Goal: Information Seeking & Learning: Learn about a topic

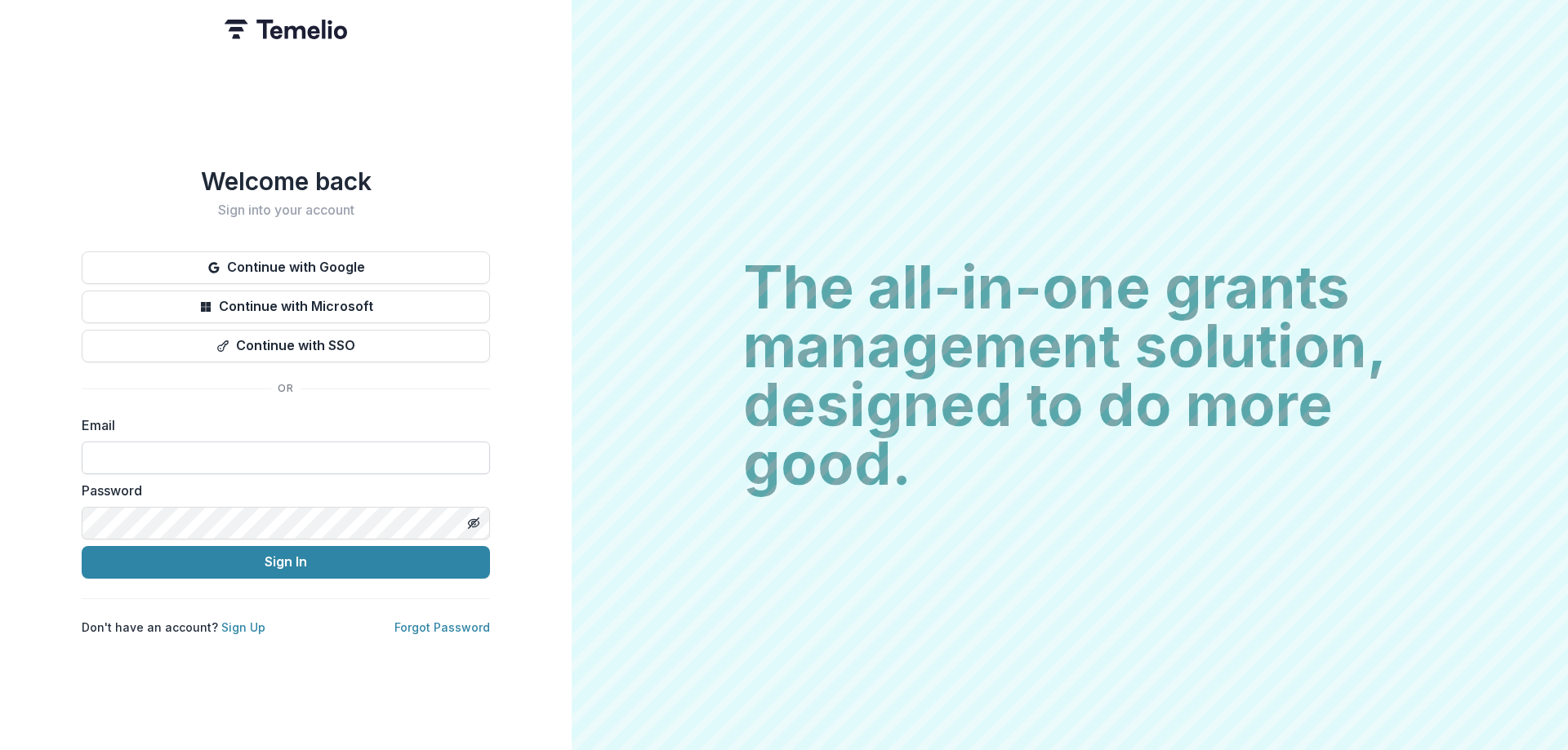
click at [123, 444] on input at bounding box center [285, 458] width 409 height 33
type input "**********"
click at [81, 546] on button "Sign In" at bounding box center [285, 562] width 409 height 33
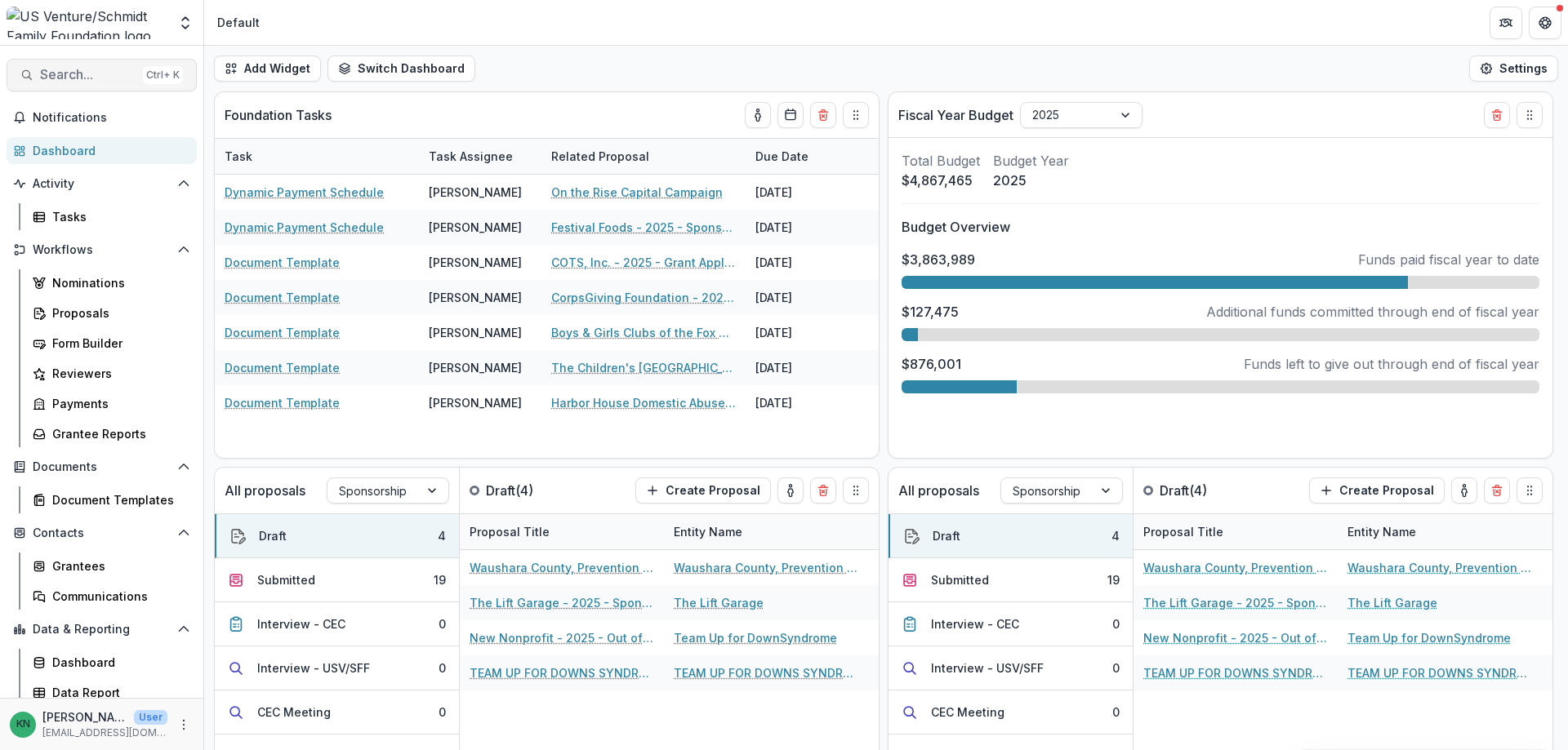
click at [48, 77] on span "Search..." at bounding box center [88, 75] width 97 height 15
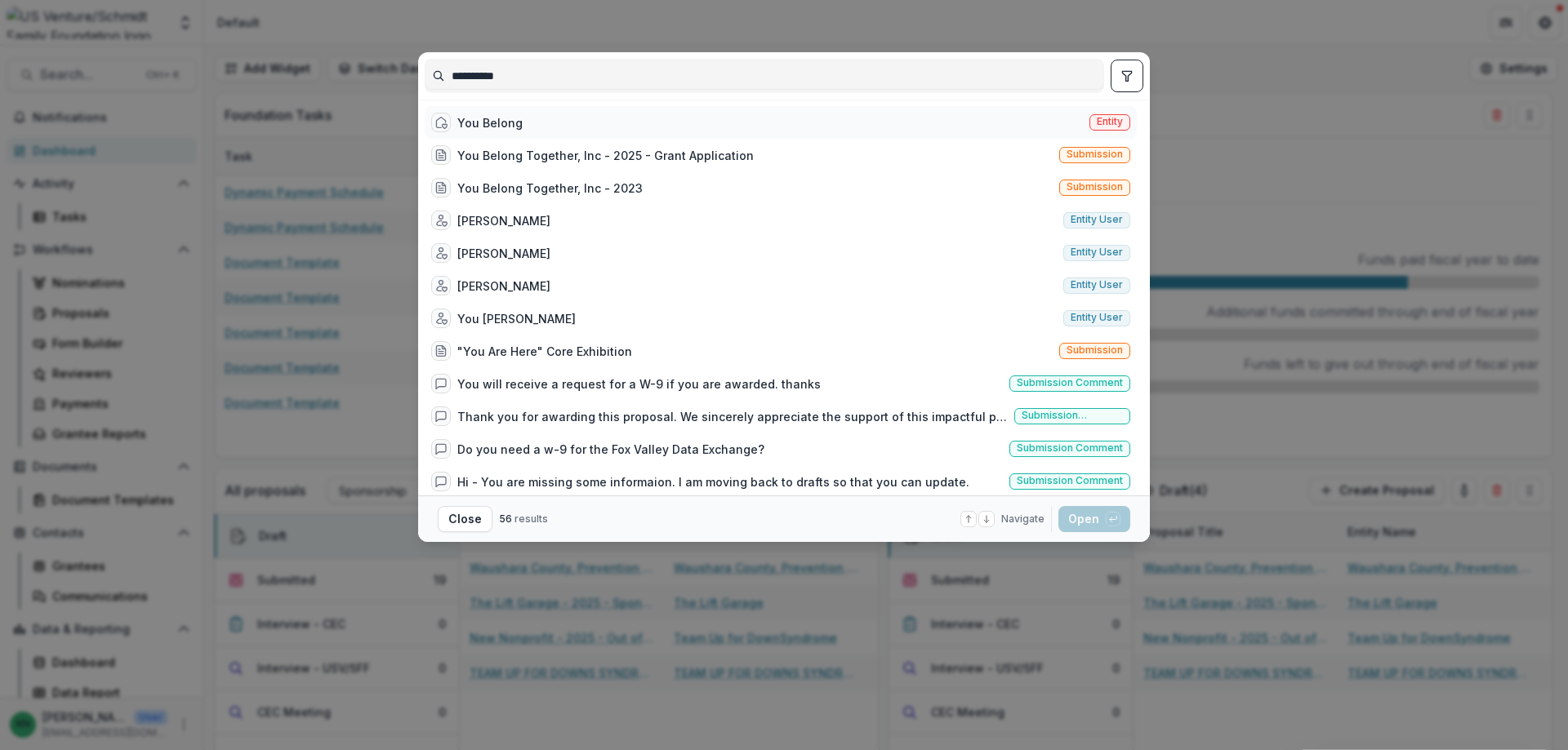
type input "**********"
click at [1111, 119] on span "Entity" at bounding box center [1109, 121] width 26 height 11
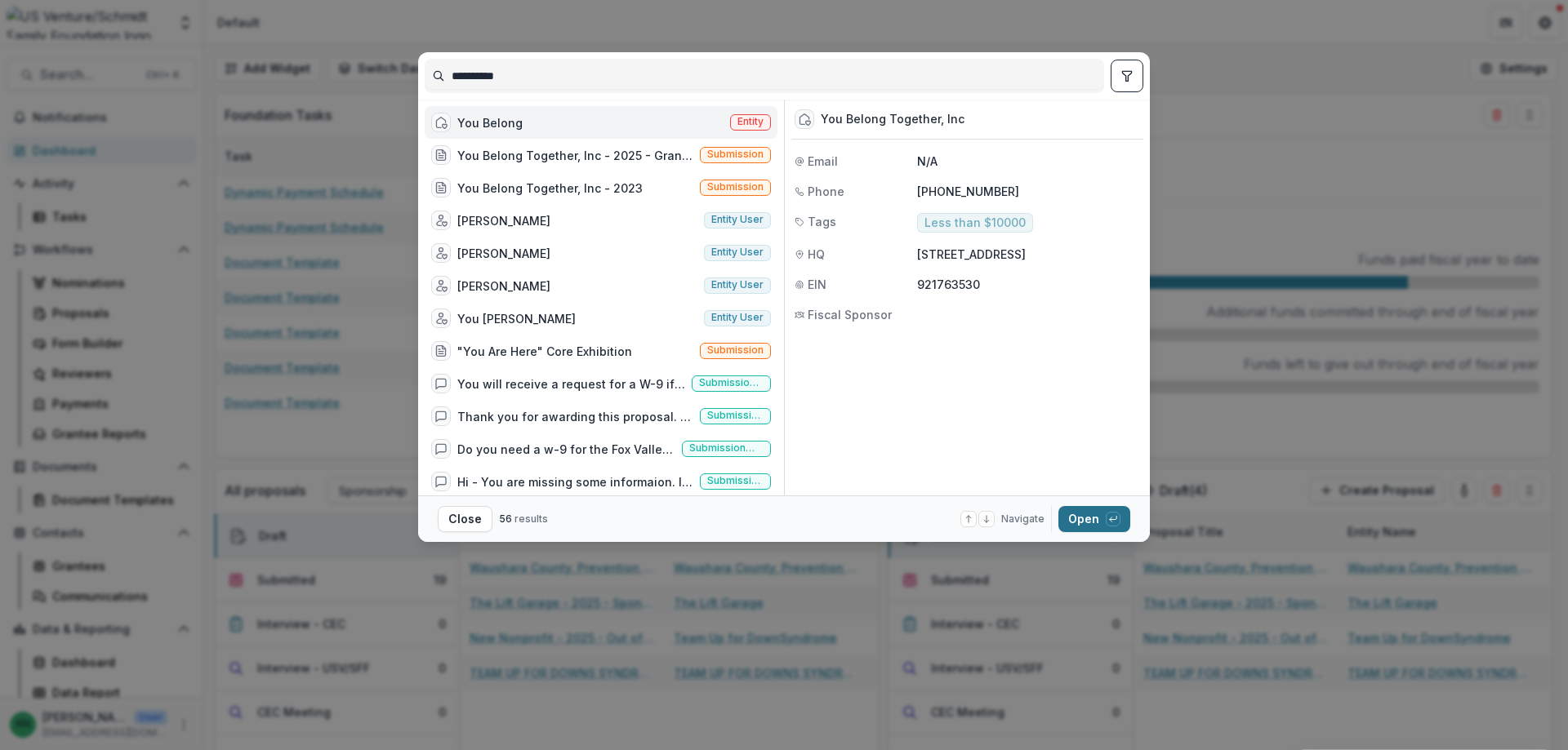
click at [1088, 515] on button "Open with enter key" at bounding box center [1094, 518] width 72 height 26
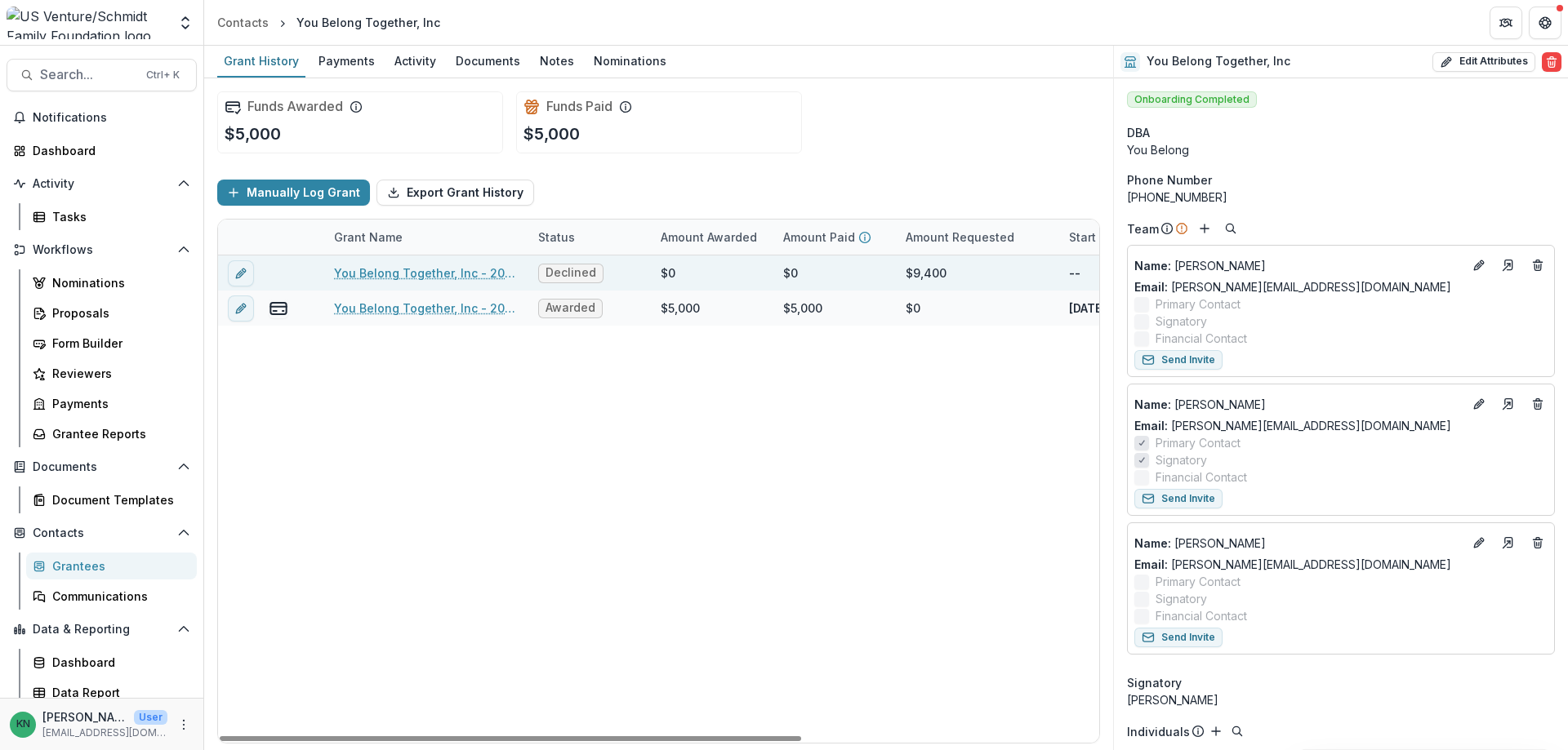
click at [427, 271] on link "You Belong Together, Inc - 2025 - Grant Application" at bounding box center [426, 273] width 185 height 17
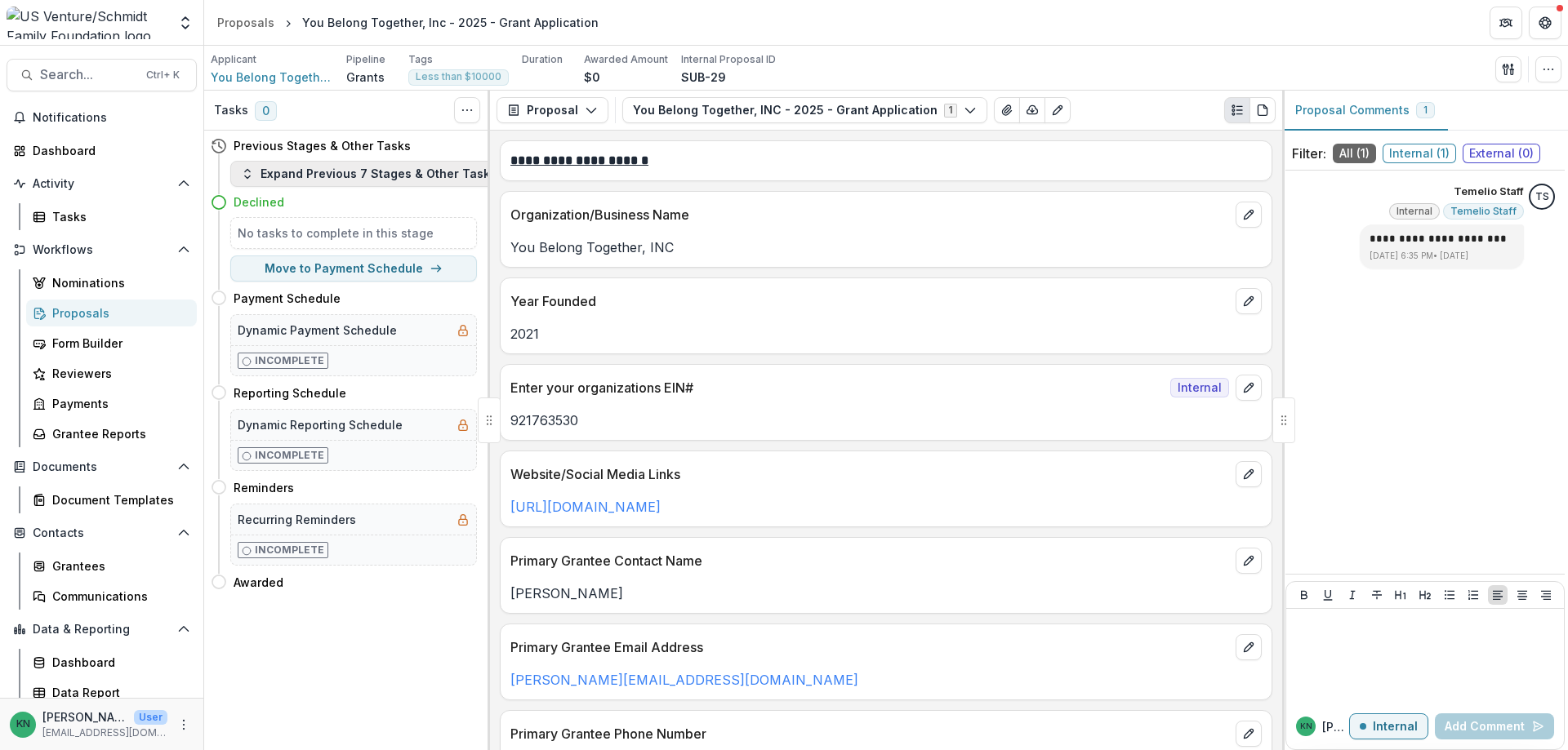
click at [244, 177] on icon "button" at bounding box center [248, 174] width 13 height 13
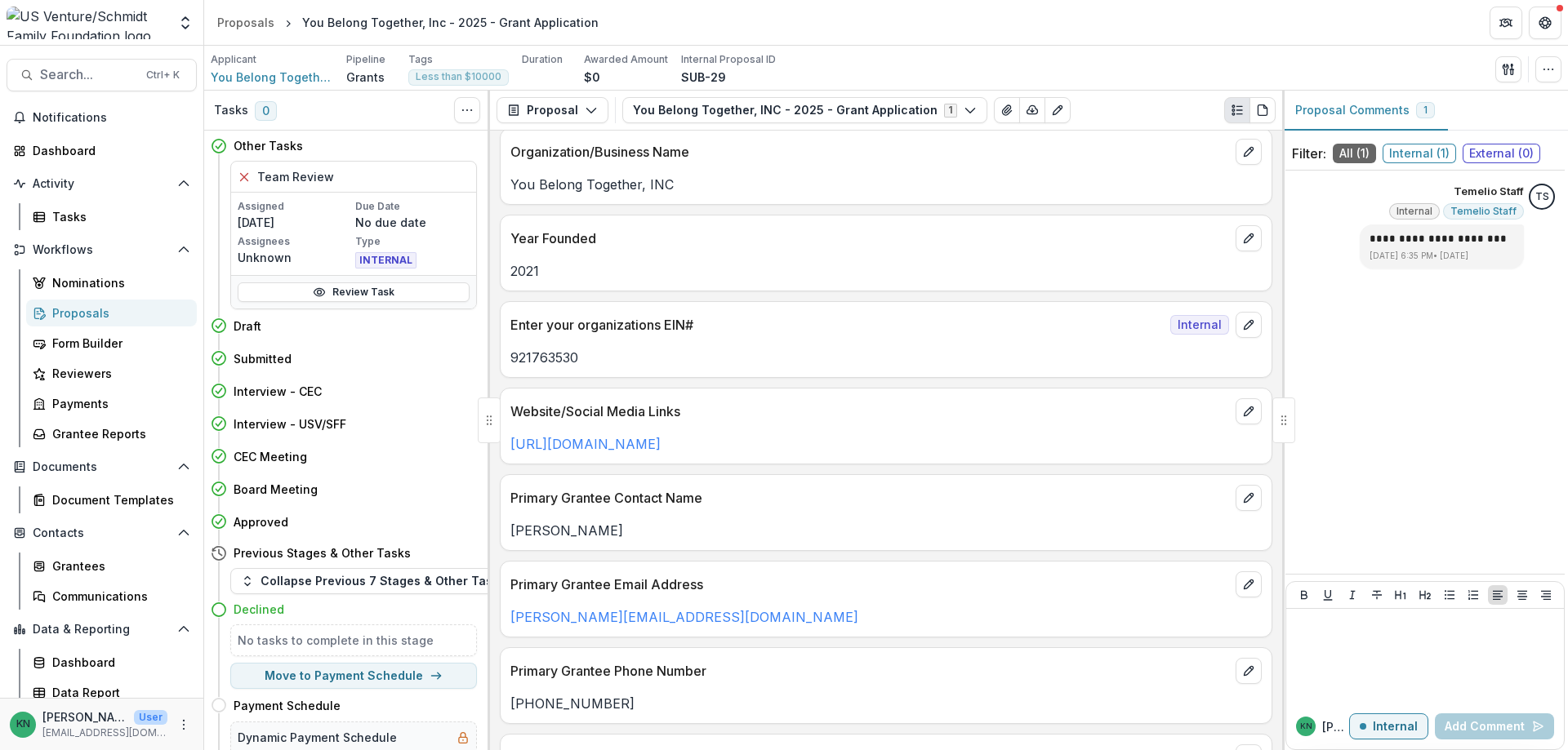
scroll to position [164, 0]
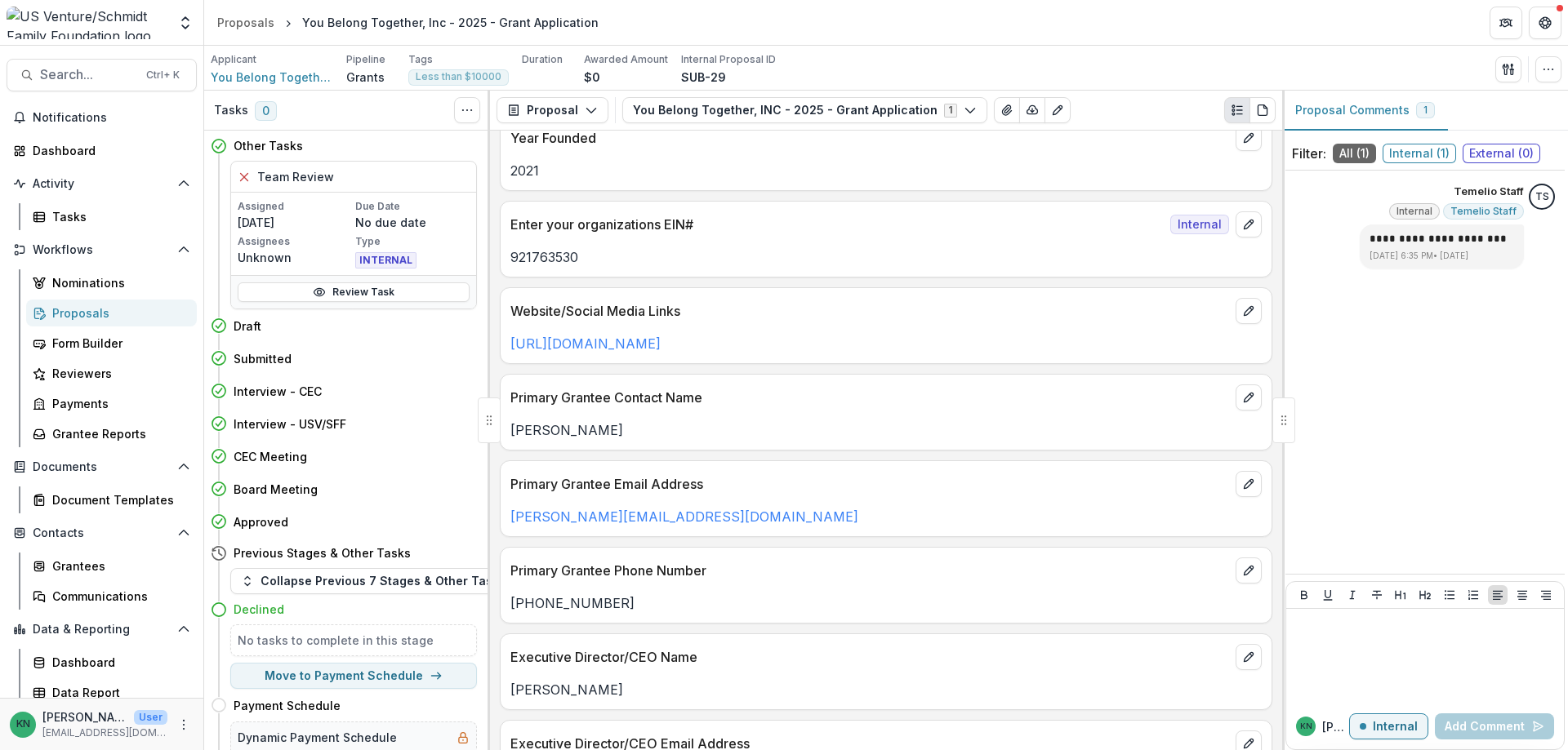
click at [62, 315] on div "Proposals" at bounding box center [118, 313] width 131 height 17
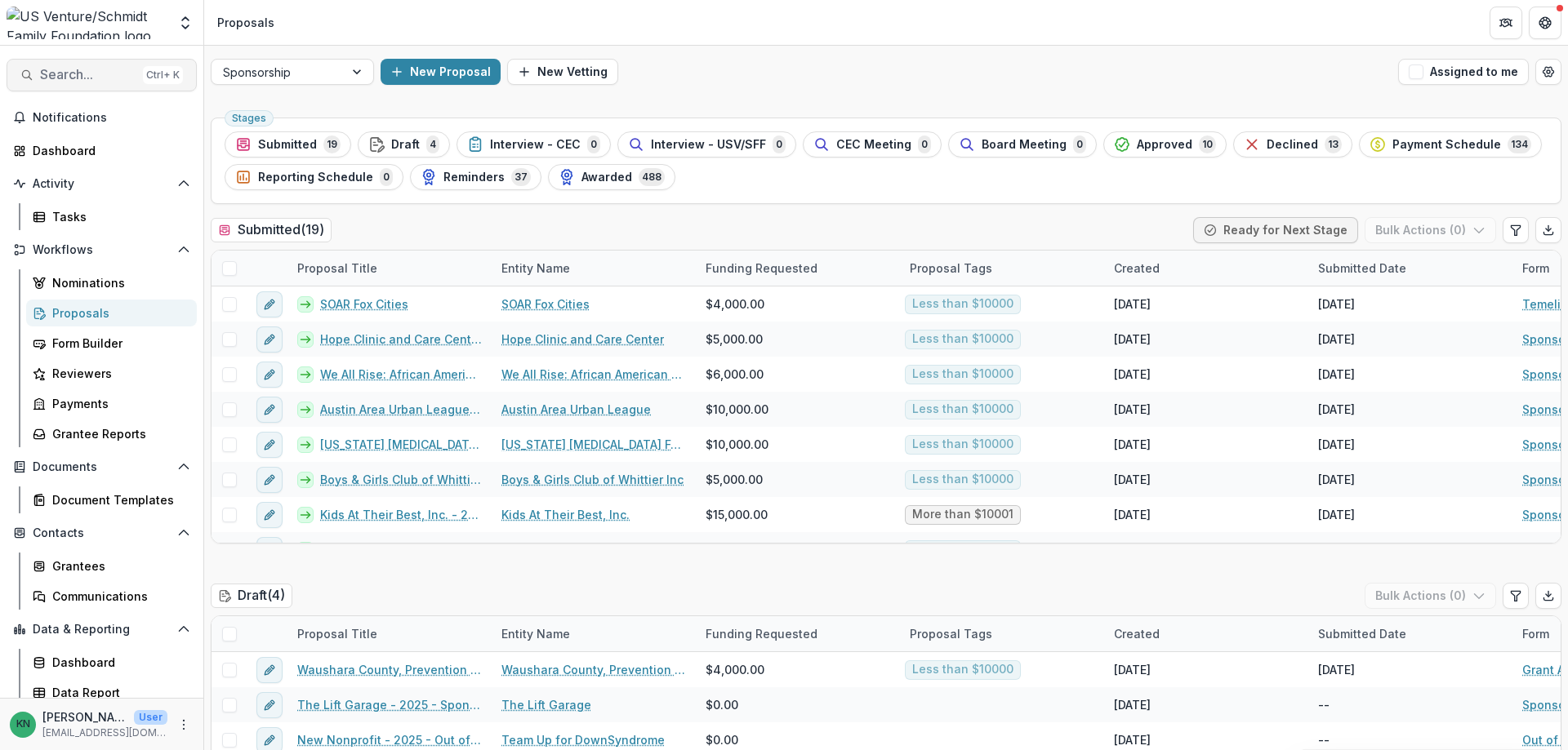
click at [58, 86] on button "Search... Ctrl + K" at bounding box center [101, 75] width 190 height 33
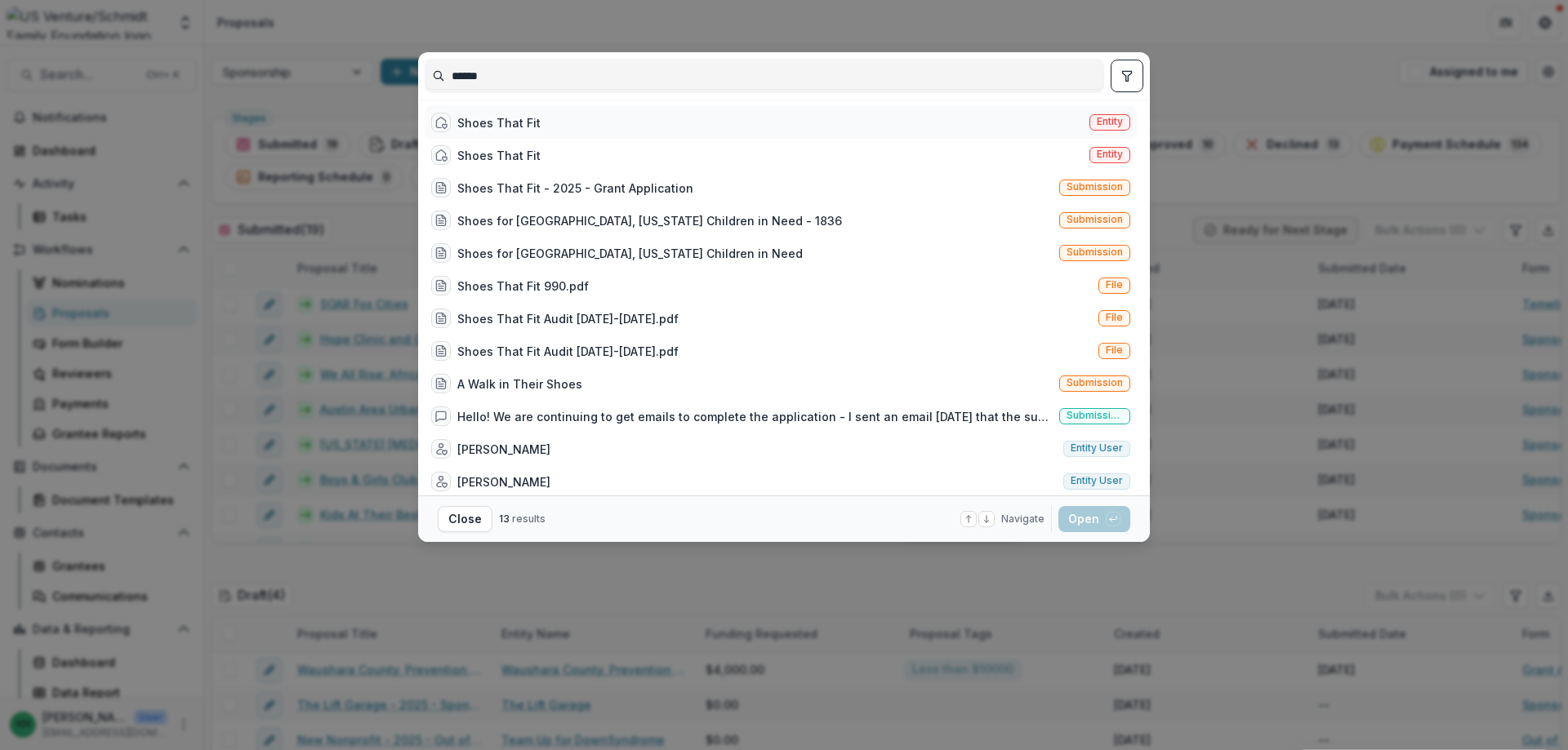
type input "*****"
click at [1104, 121] on span "Entity" at bounding box center [1109, 121] width 26 height 11
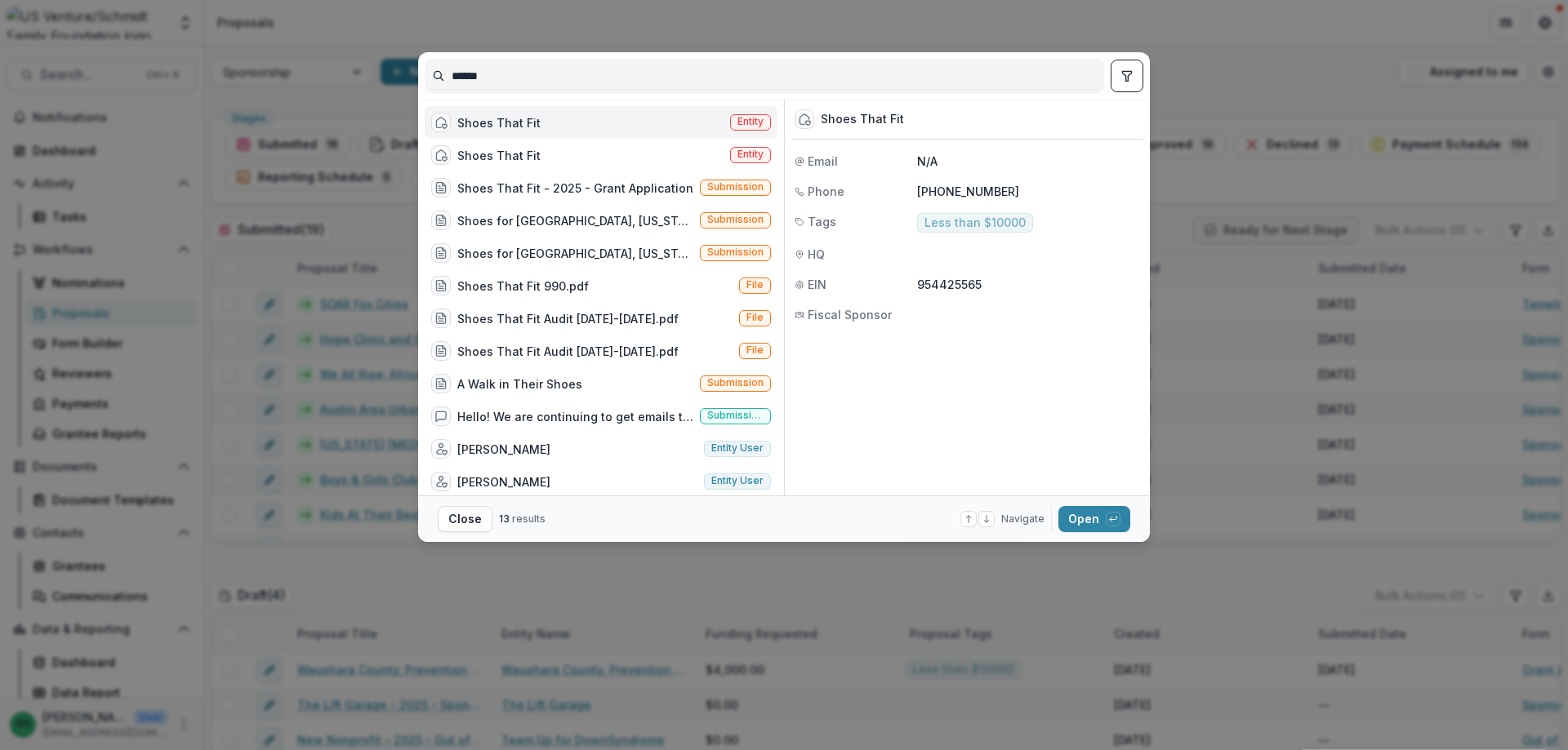
click at [1083, 503] on footer "Close 13 results Navigate up and down with arrow keys Open with enter key" at bounding box center [784, 518] width 732 height 47
click at [1086, 515] on button "Open with enter key" at bounding box center [1094, 518] width 72 height 26
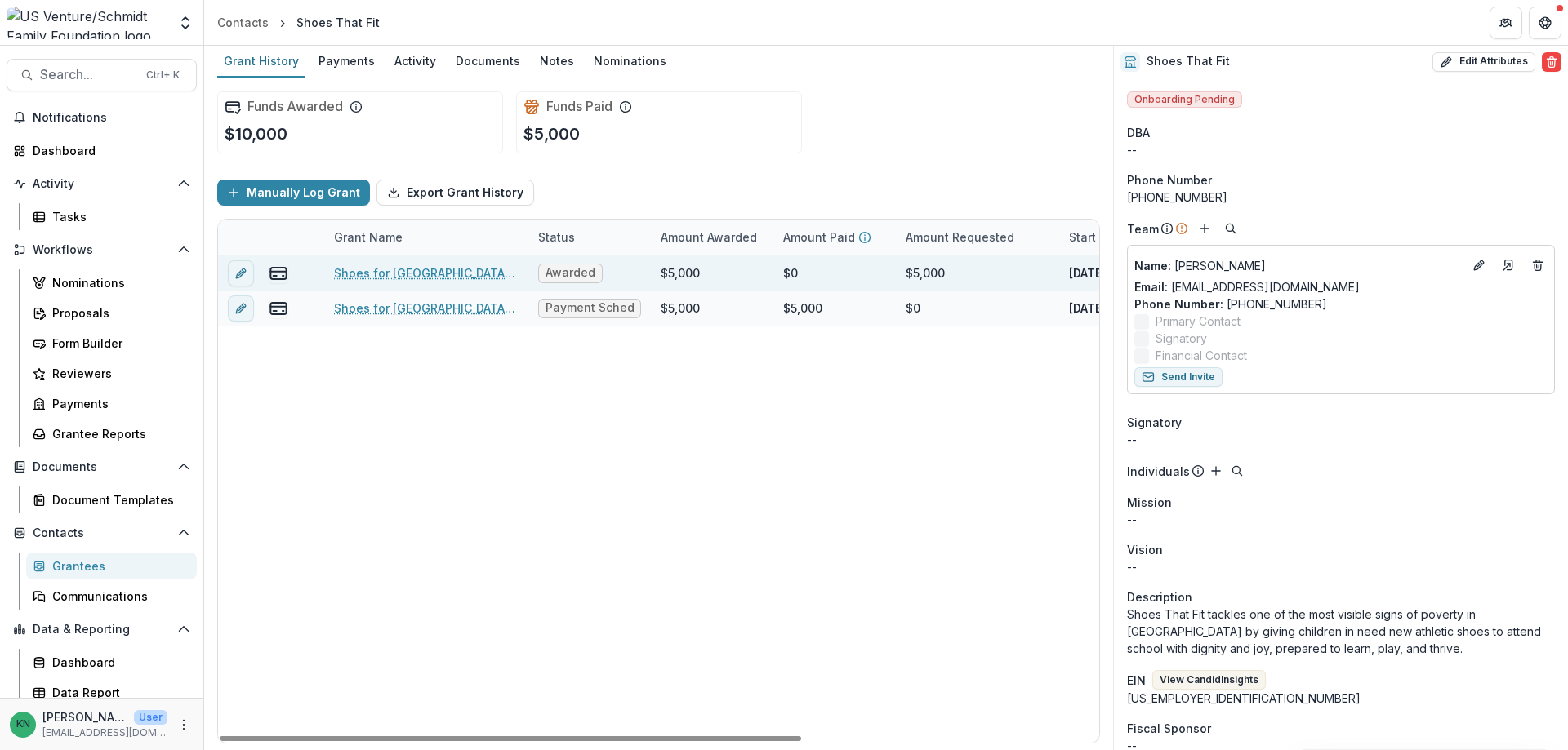
click at [395, 267] on link "Shoes for [GEOGRAPHIC_DATA], [US_STATE] Children in Need - 1836" at bounding box center [426, 273] width 185 height 17
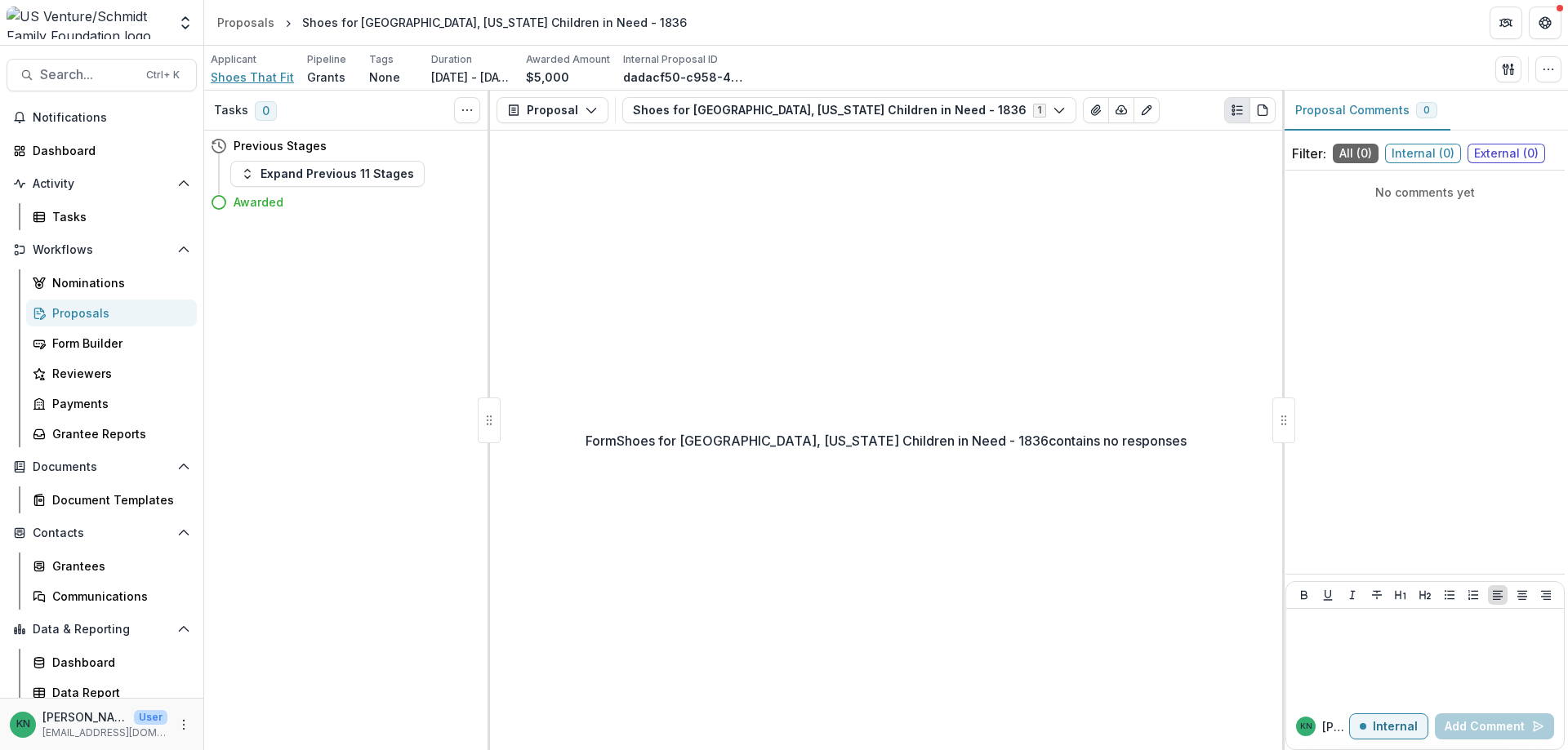
click at [224, 76] on span "Shoes That Fit" at bounding box center [252, 77] width 83 height 17
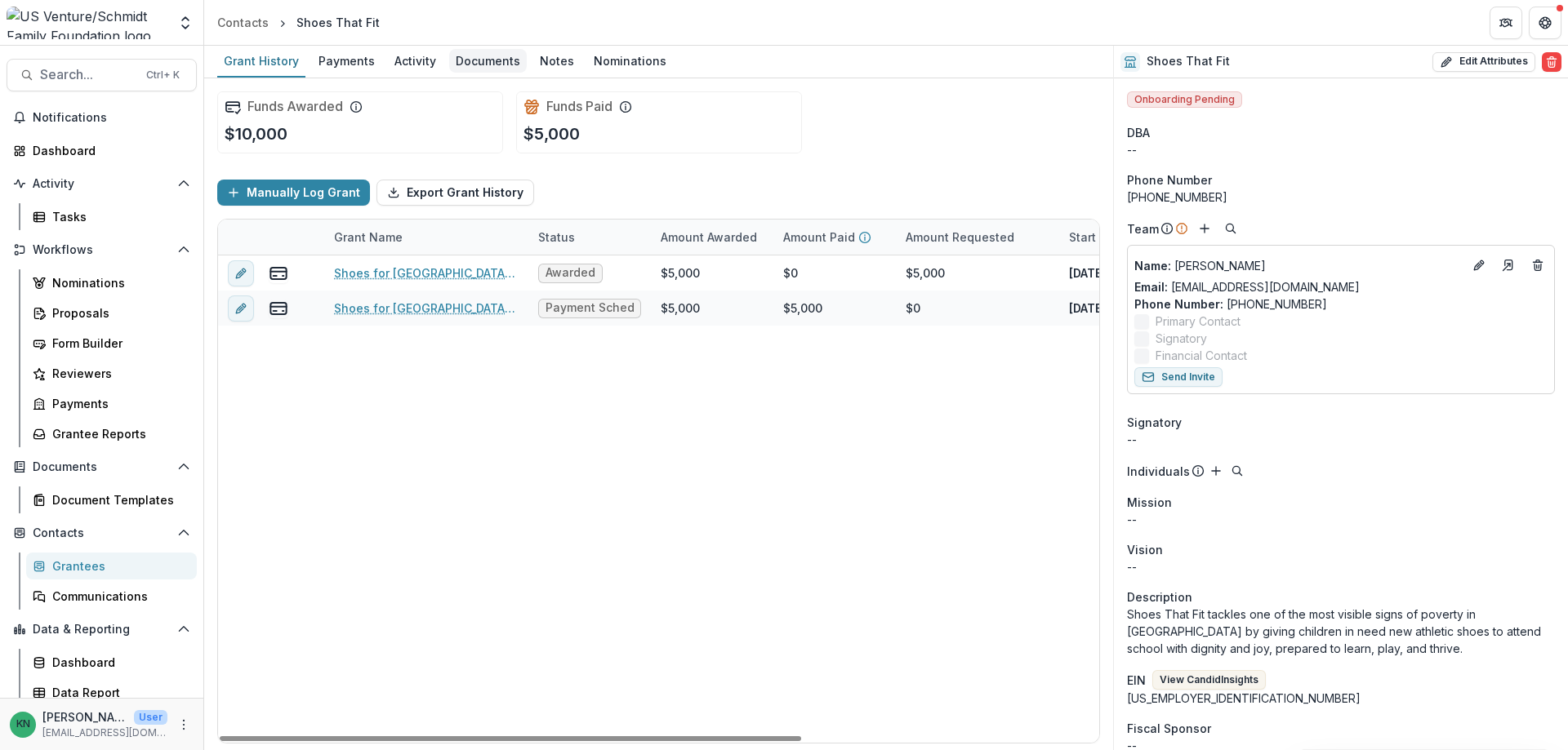
click at [488, 60] on div "Documents" at bounding box center [487, 60] width 78 height 24
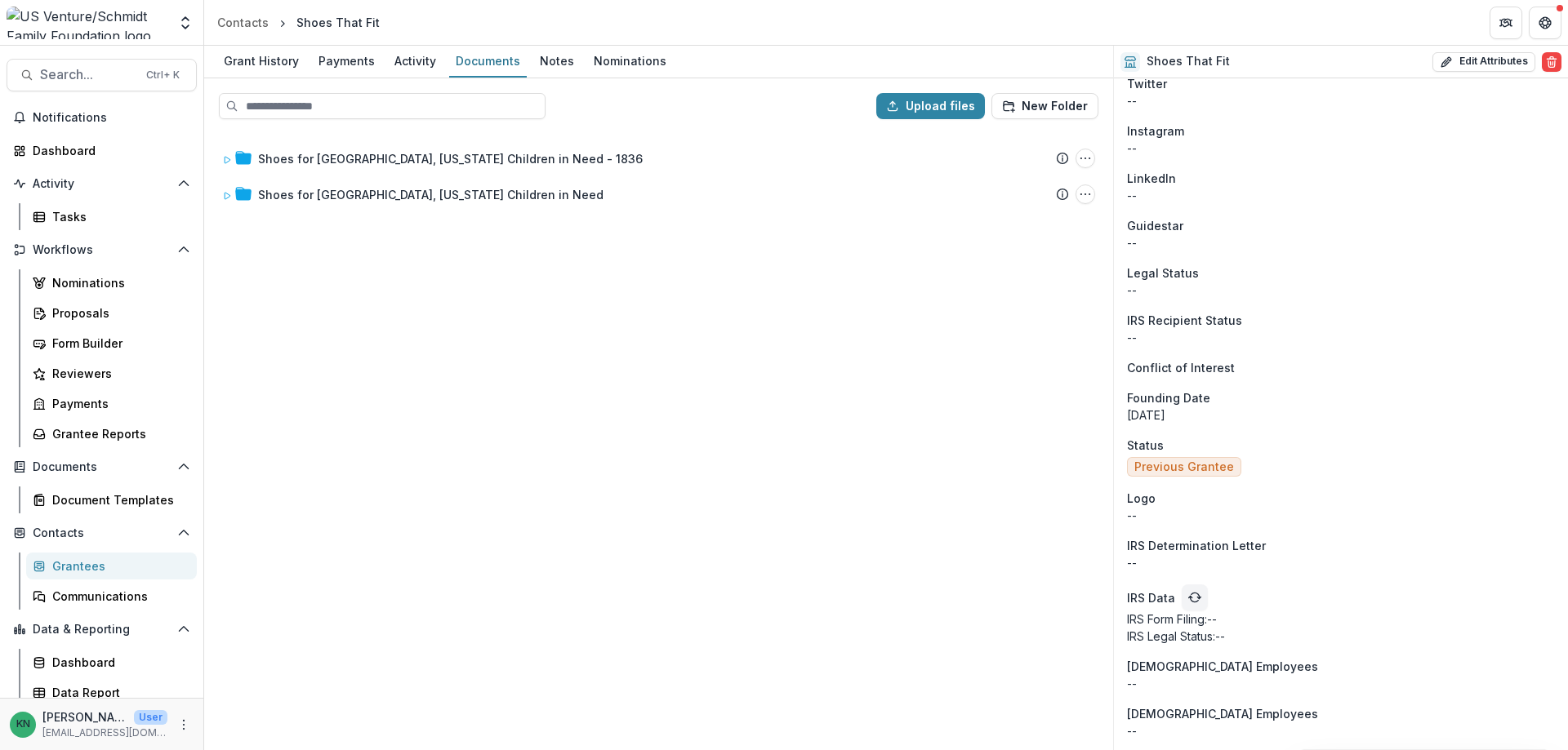
scroll to position [1187, 0]
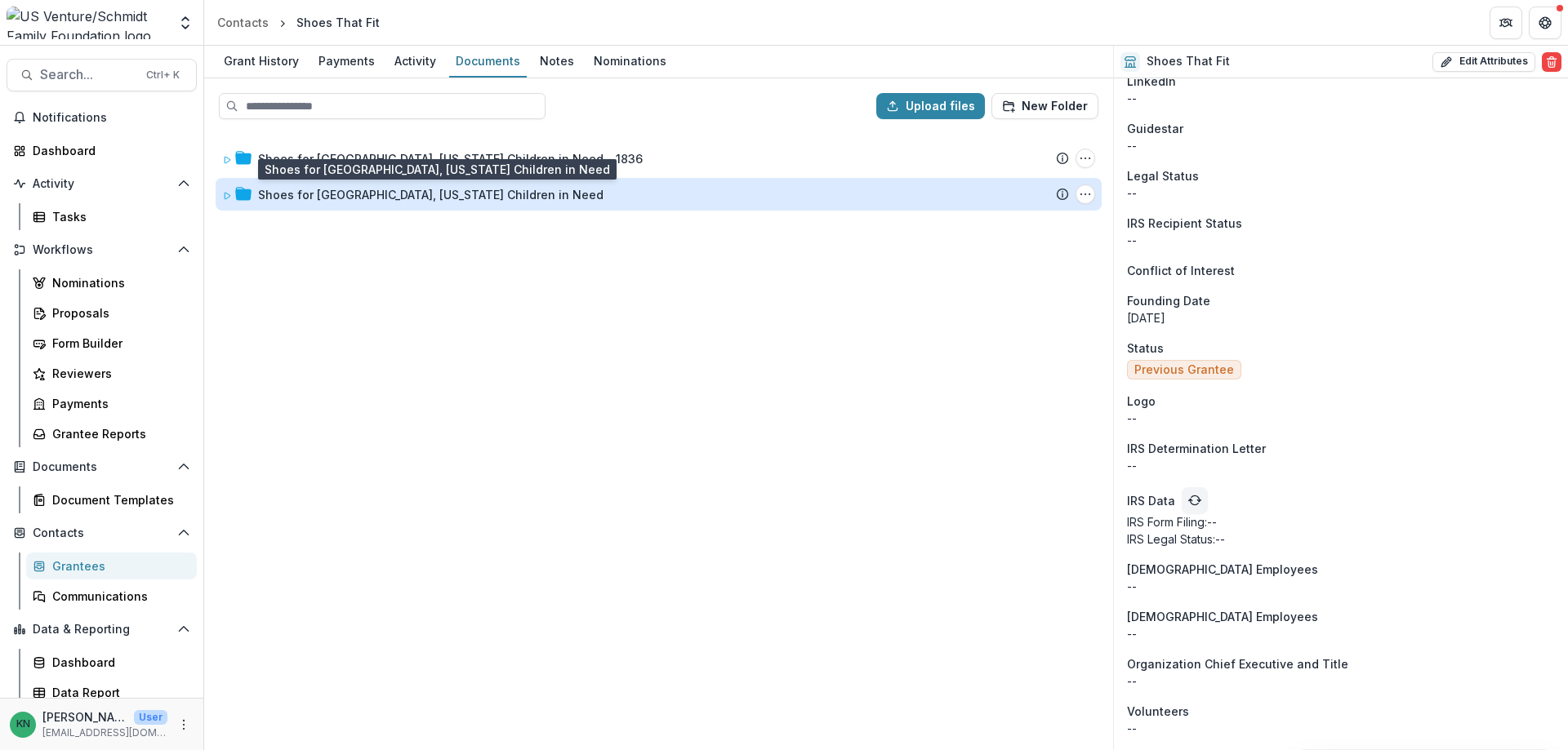
click at [307, 192] on div "Shoes for [GEOGRAPHIC_DATA], [US_STATE] Children in Need" at bounding box center [431, 195] width 346 height 17
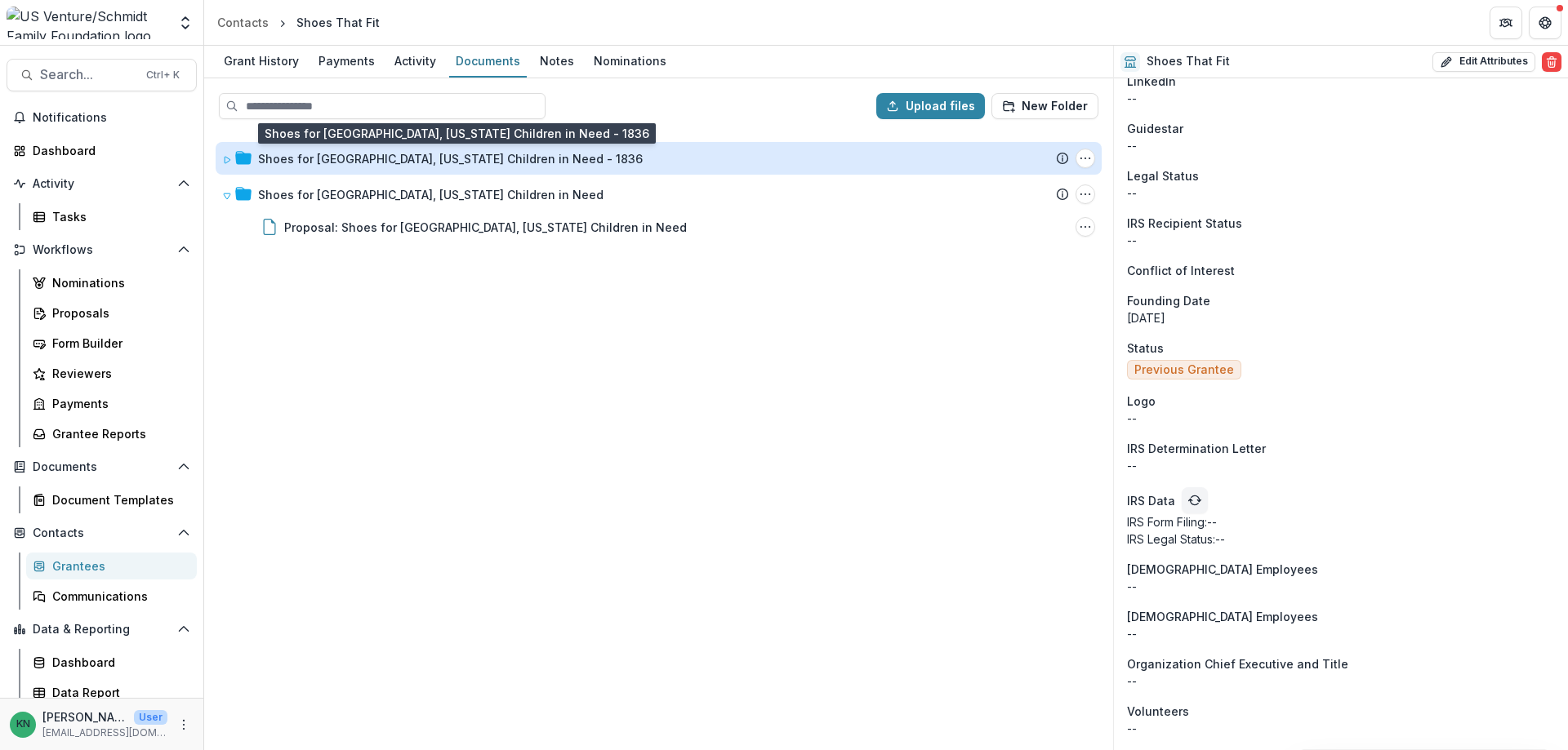
click at [310, 159] on div "Shoes for [GEOGRAPHIC_DATA], [US_STATE] Children in Need - 1836" at bounding box center [451, 159] width 385 height 17
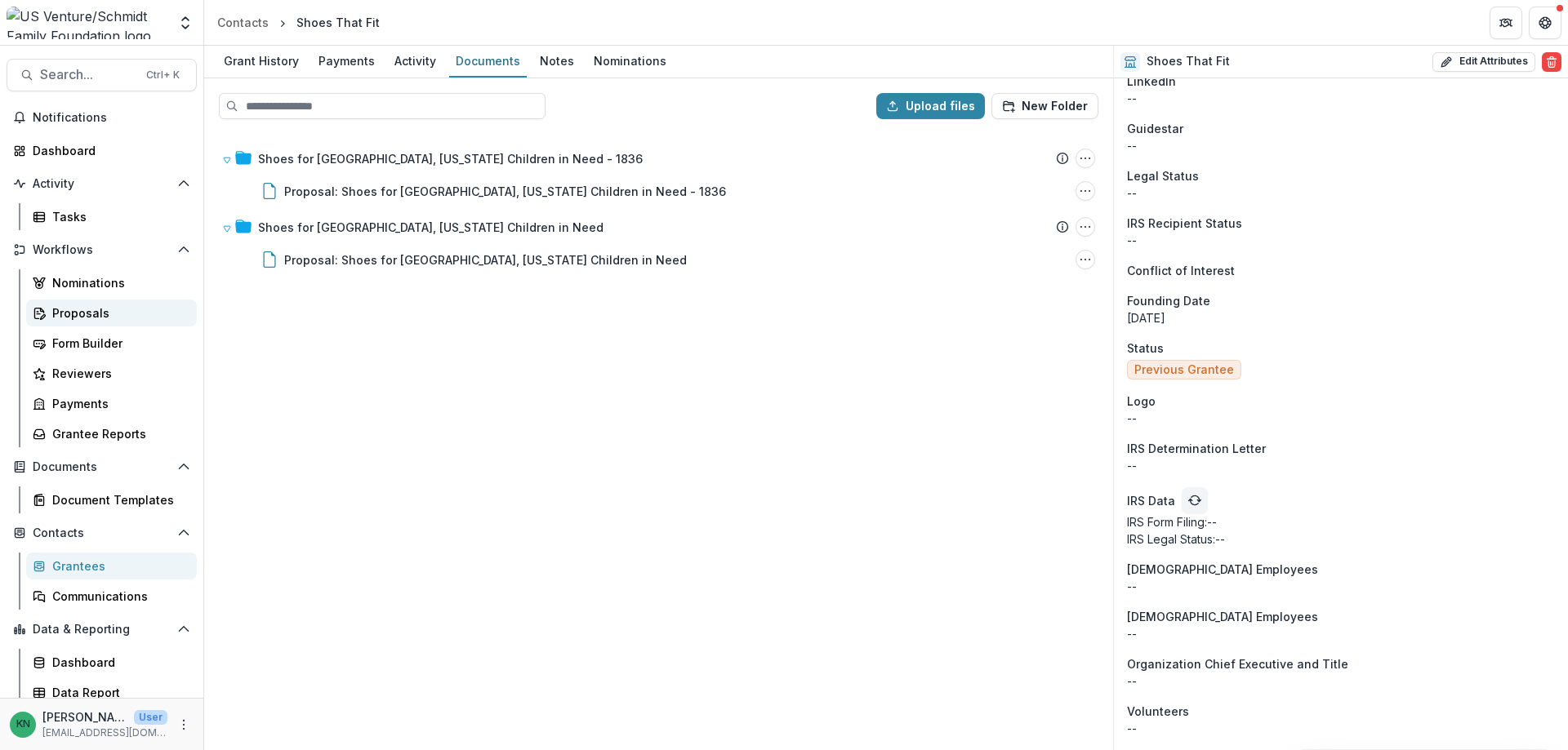
click at [76, 306] on div "Proposals" at bounding box center [118, 313] width 131 height 17
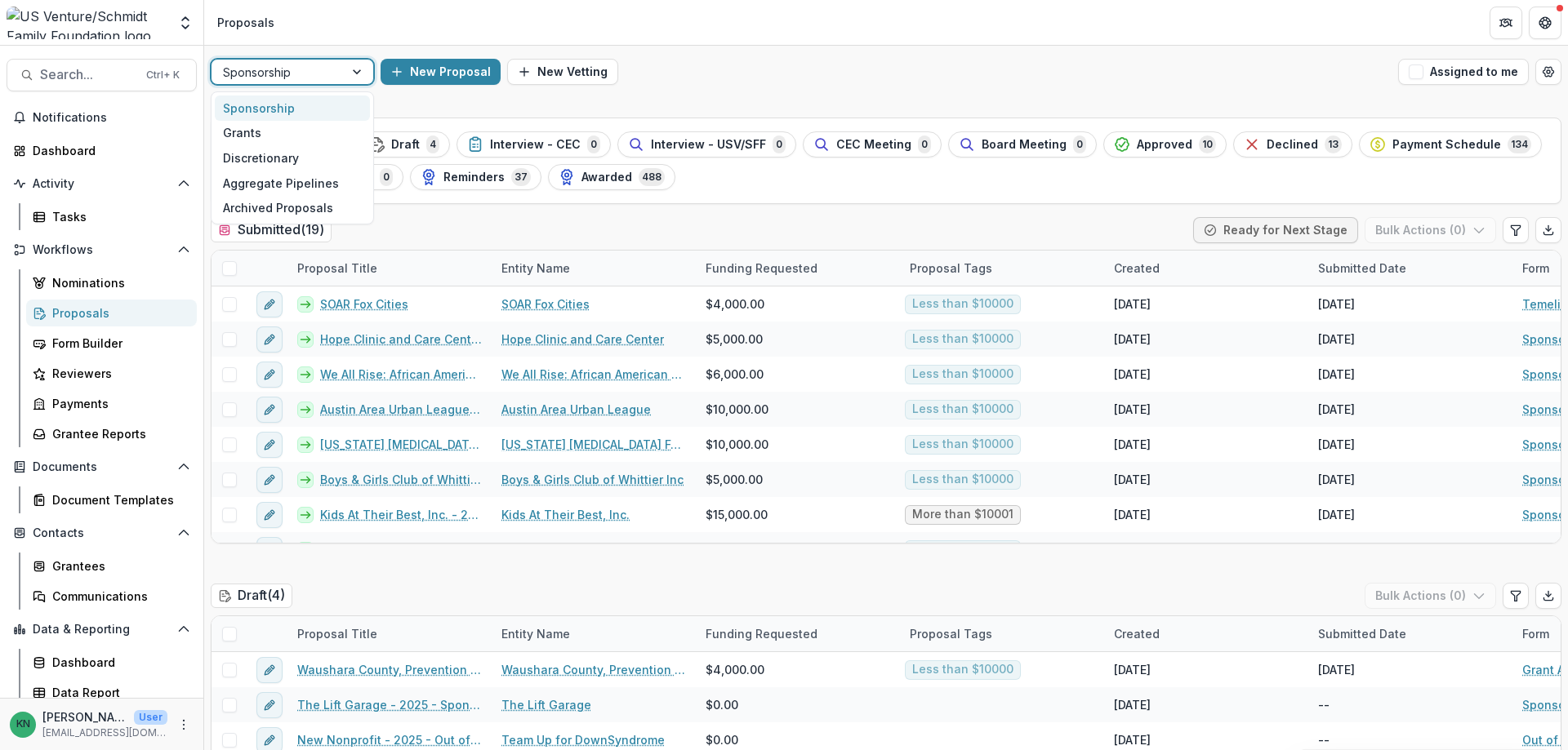
click at [355, 74] on div at bounding box center [358, 72] width 30 height 25
click at [260, 139] on div "Grants" at bounding box center [292, 133] width 155 height 25
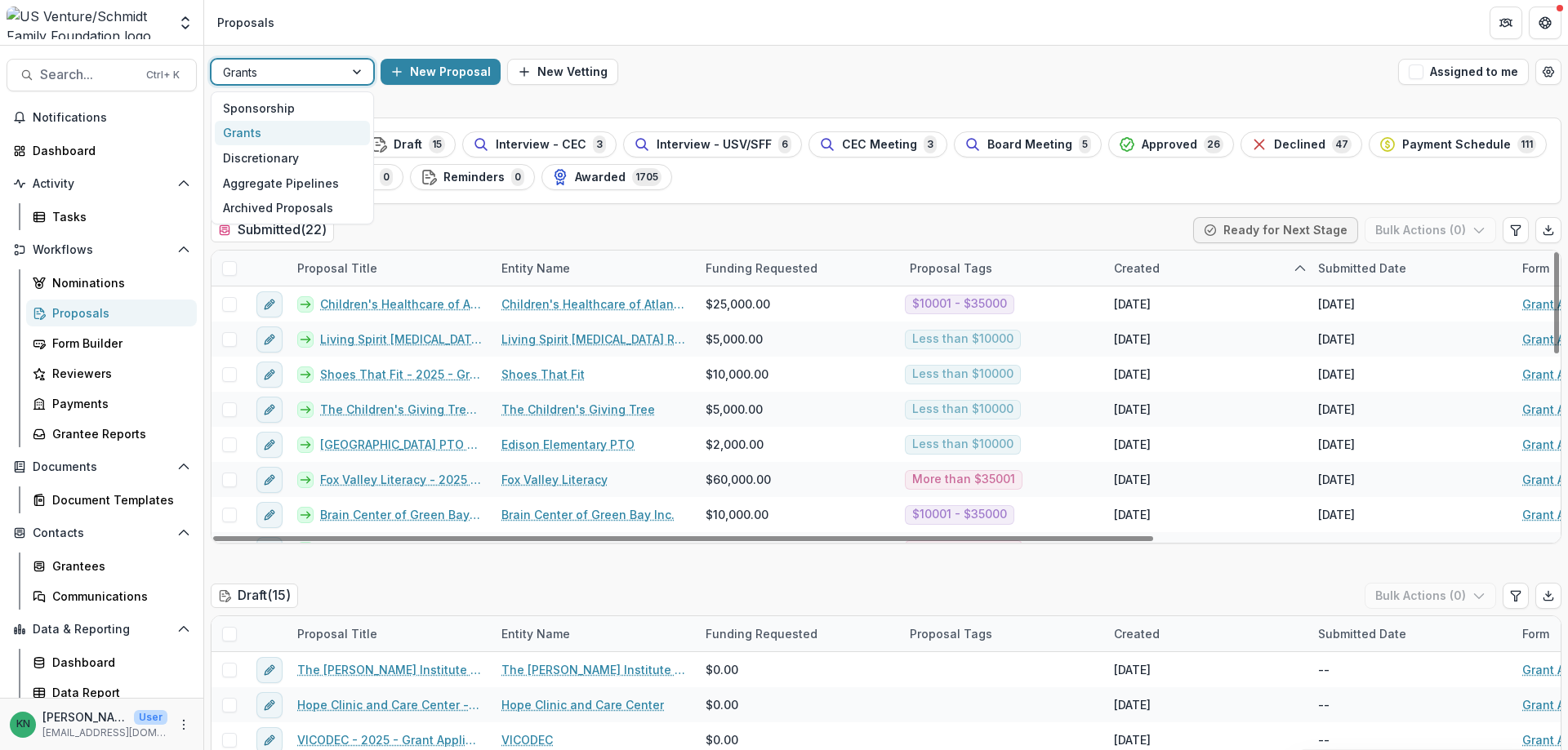
click at [270, 80] on div at bounding box center [278, 72] width 109 height 20
click at [82, 73] on span "Search..." at bounding box center [88, 75] width 97 height 15
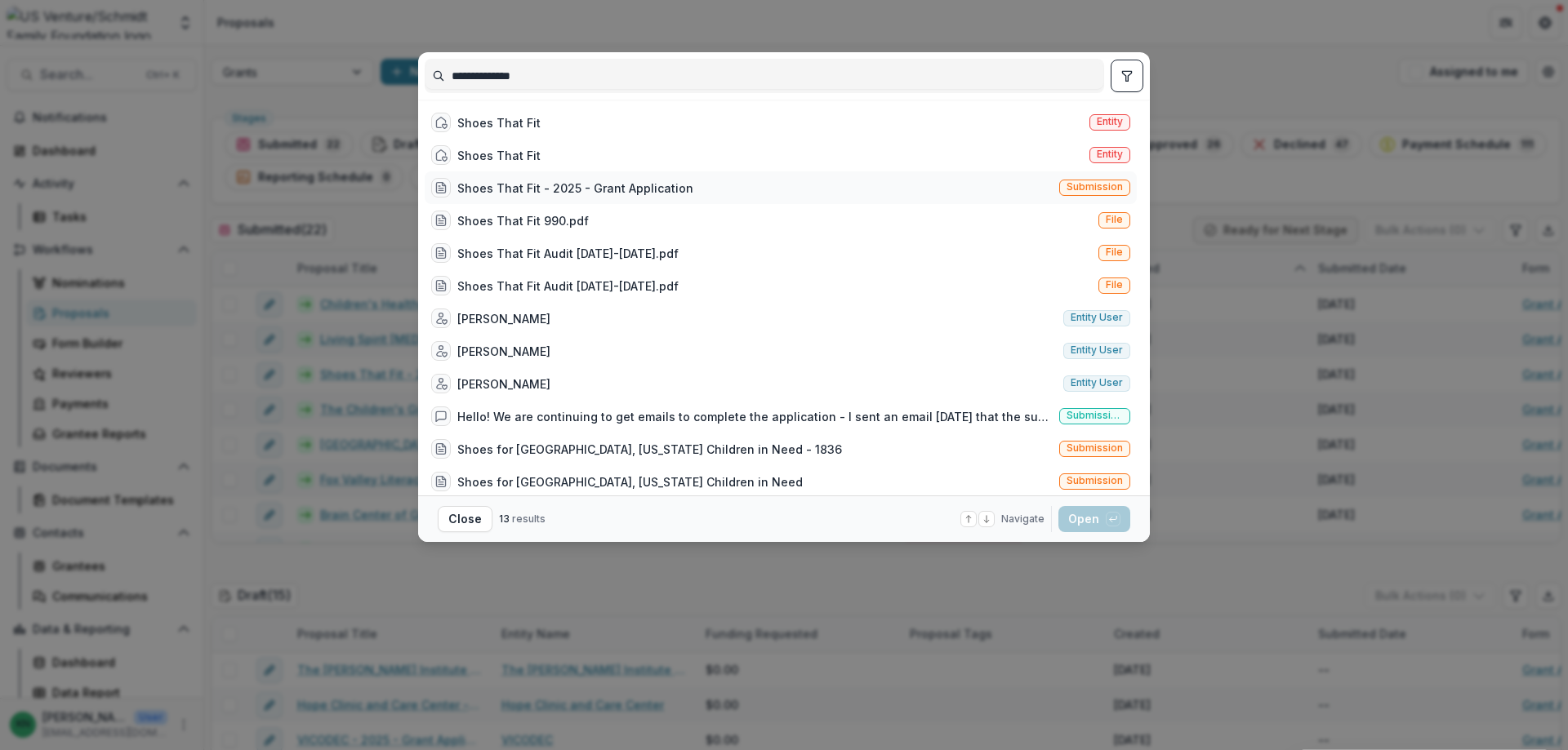
type input "**********"
click at [1081, 181] on span "Submission" at bounding box center [1094, 187] width 56 height 11
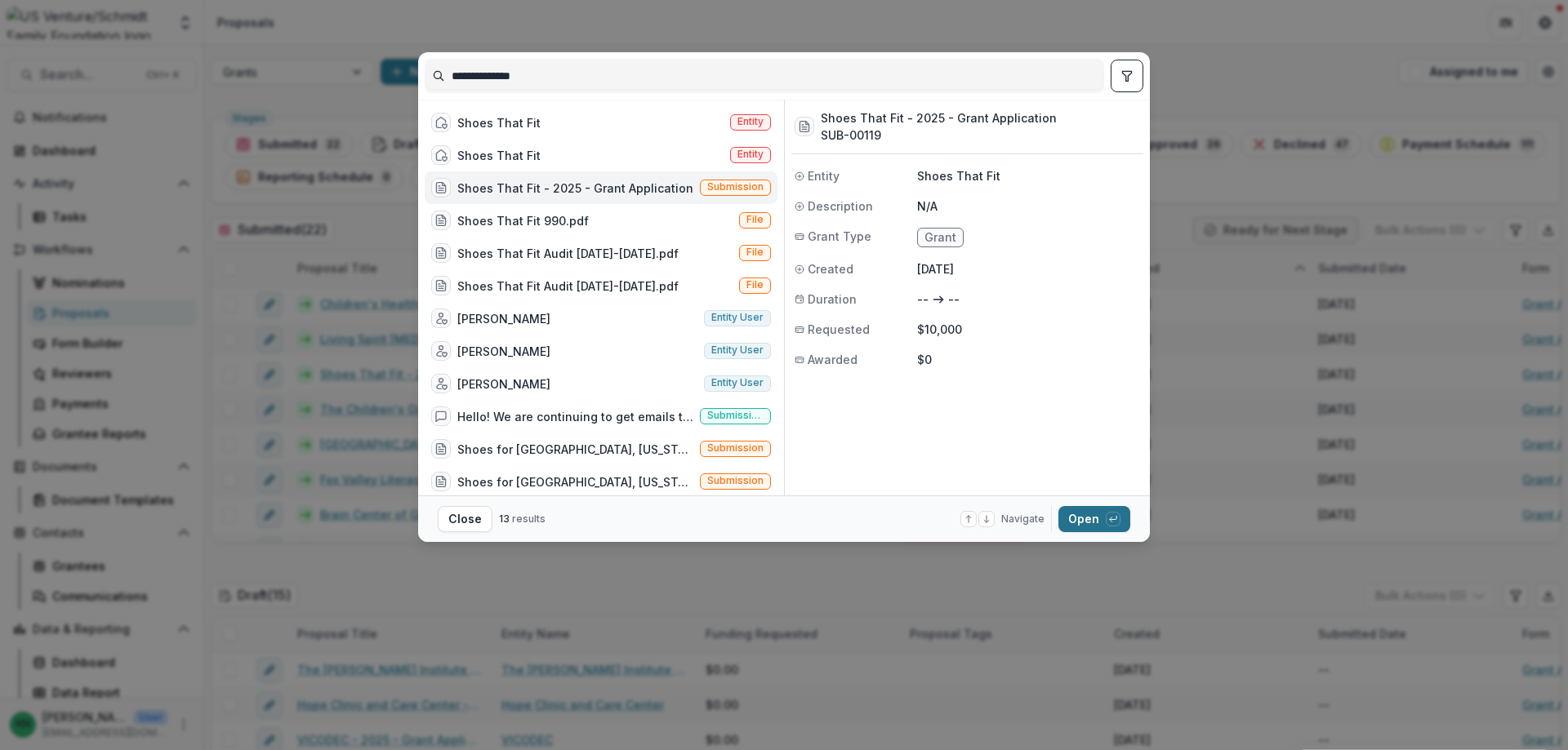
click at [1086, 514] on button "Open with enter key" at bounding box center [1094, 518] width 72 height 26
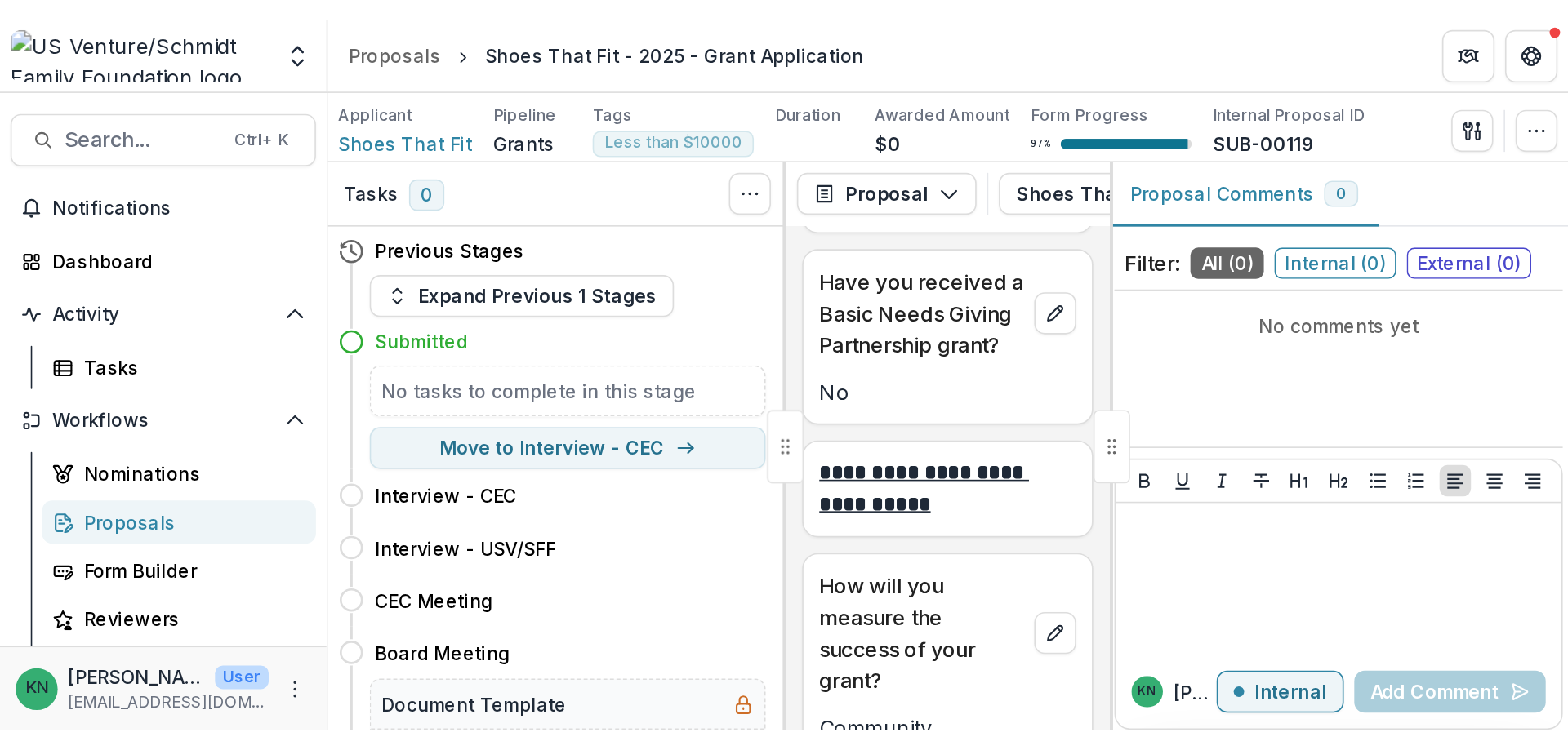
scroll to position [3184, 0]
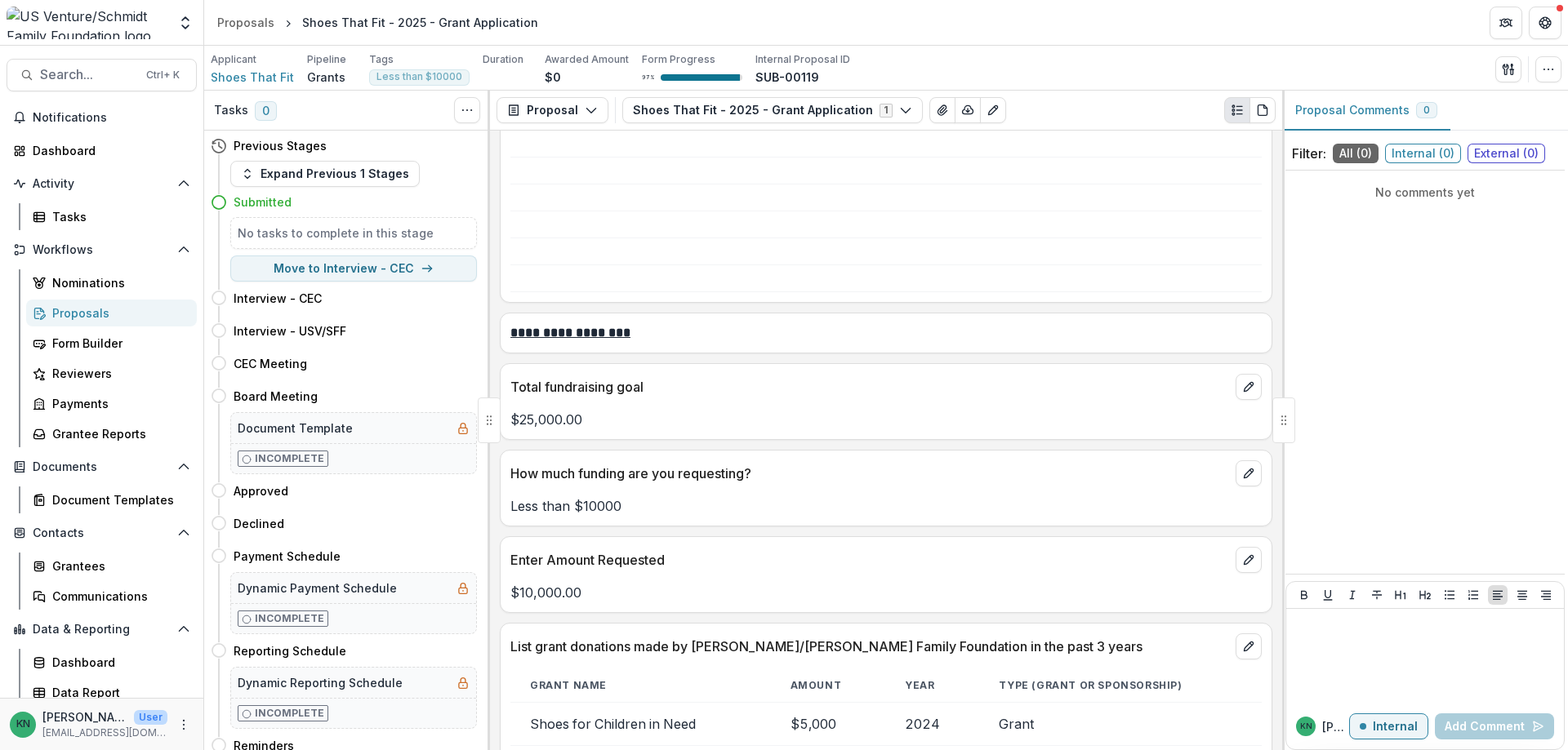
click at [73, 310] on div "Proposals" at bounding box center [118, 313] width 131 height 17
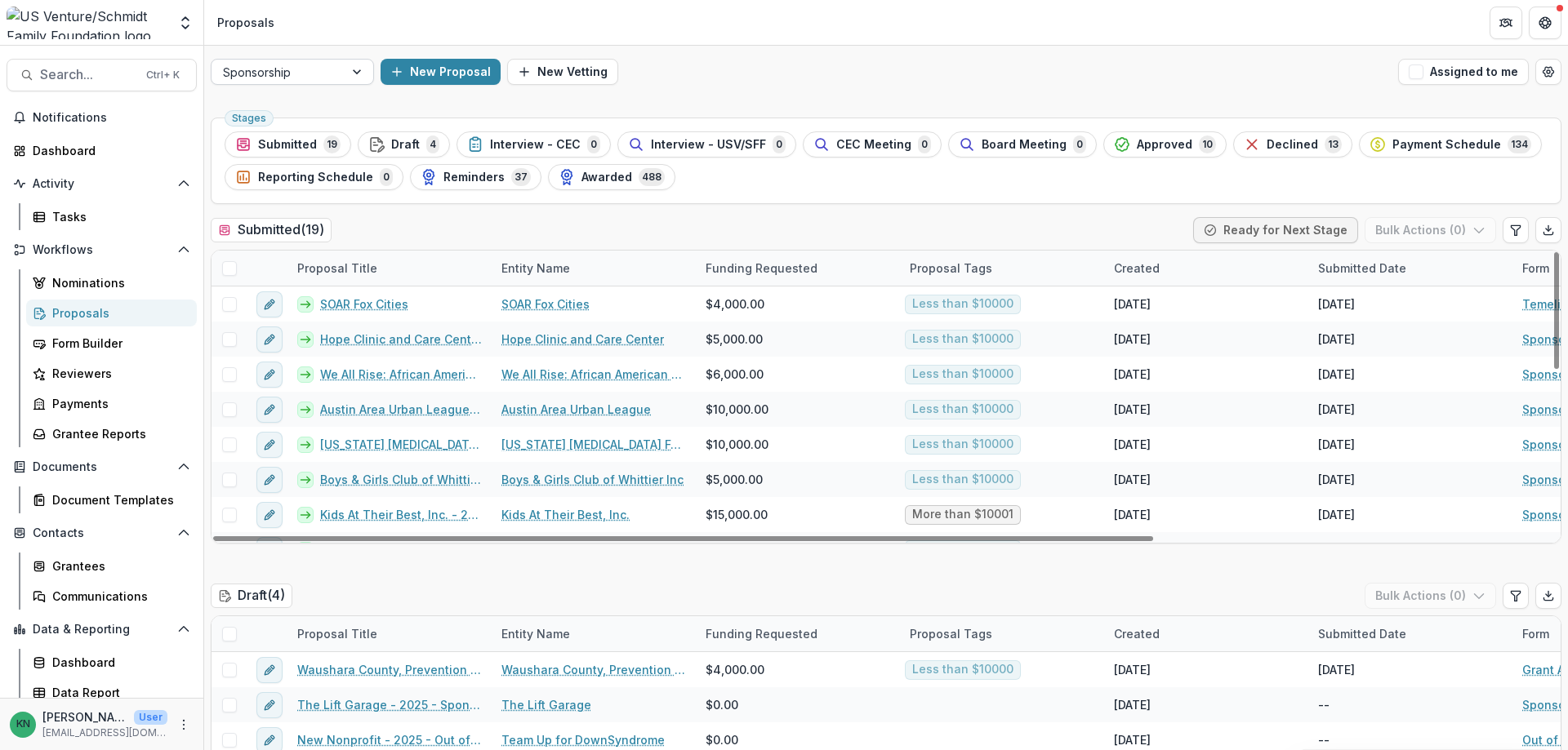
click at [356, 66] on div at bounding box center [358, 72] width 30 height 25
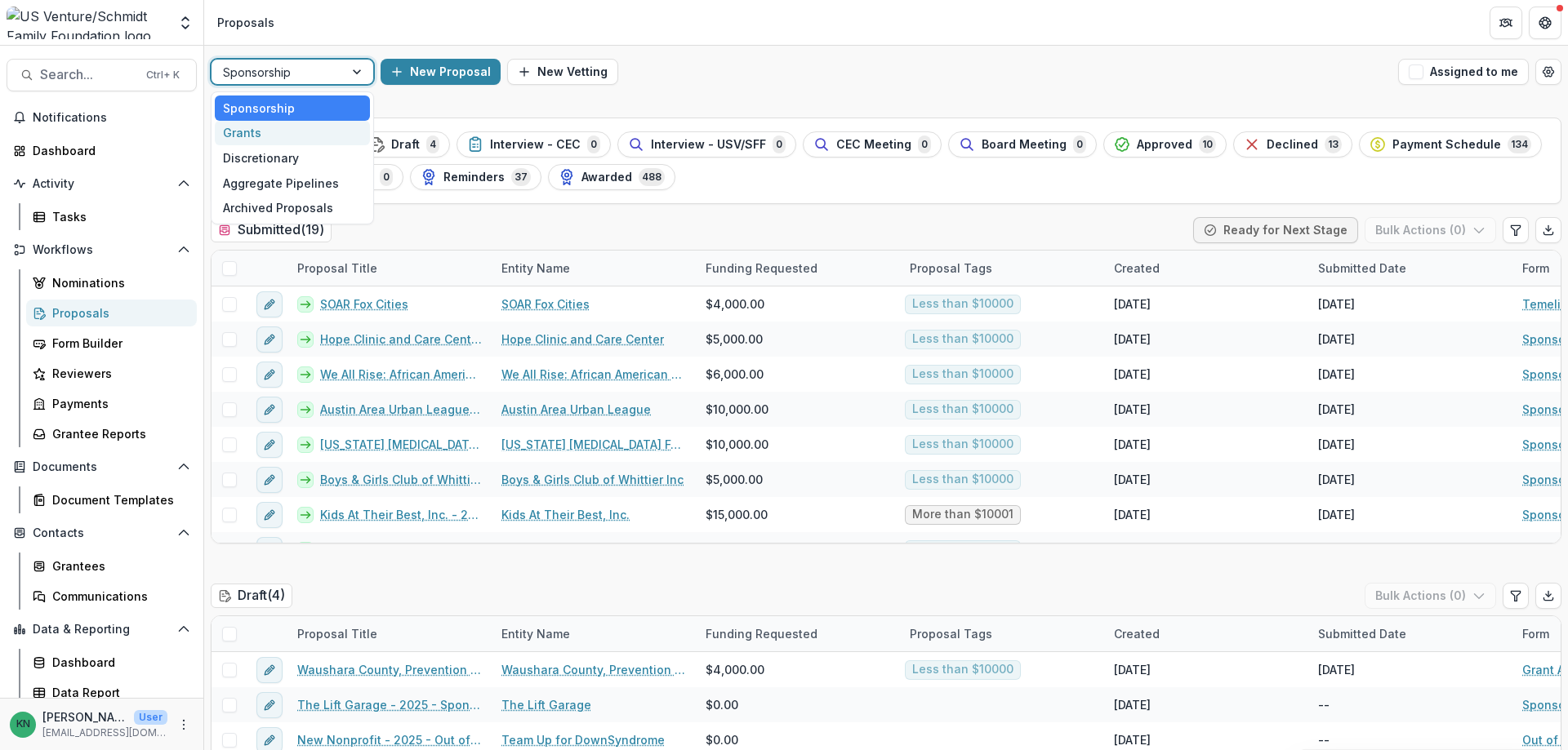
click at [292, 135] on div "Grants" at bounding box center [292, 133] width 155 height 25
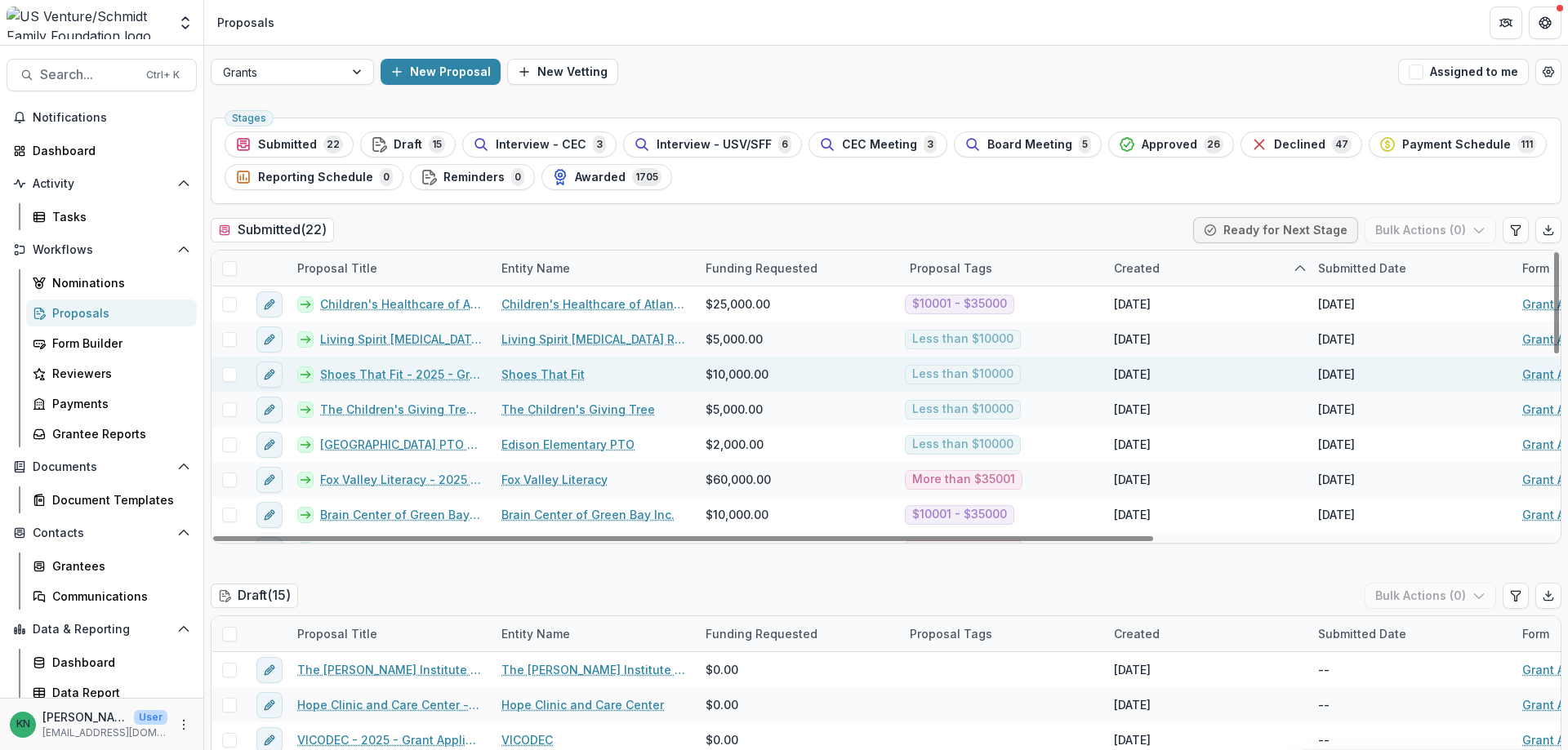
click at [383, 381] on link "Shoes That Fit - 2025 - Grant Application" at bounding box center [400, 374] width 162 height 17
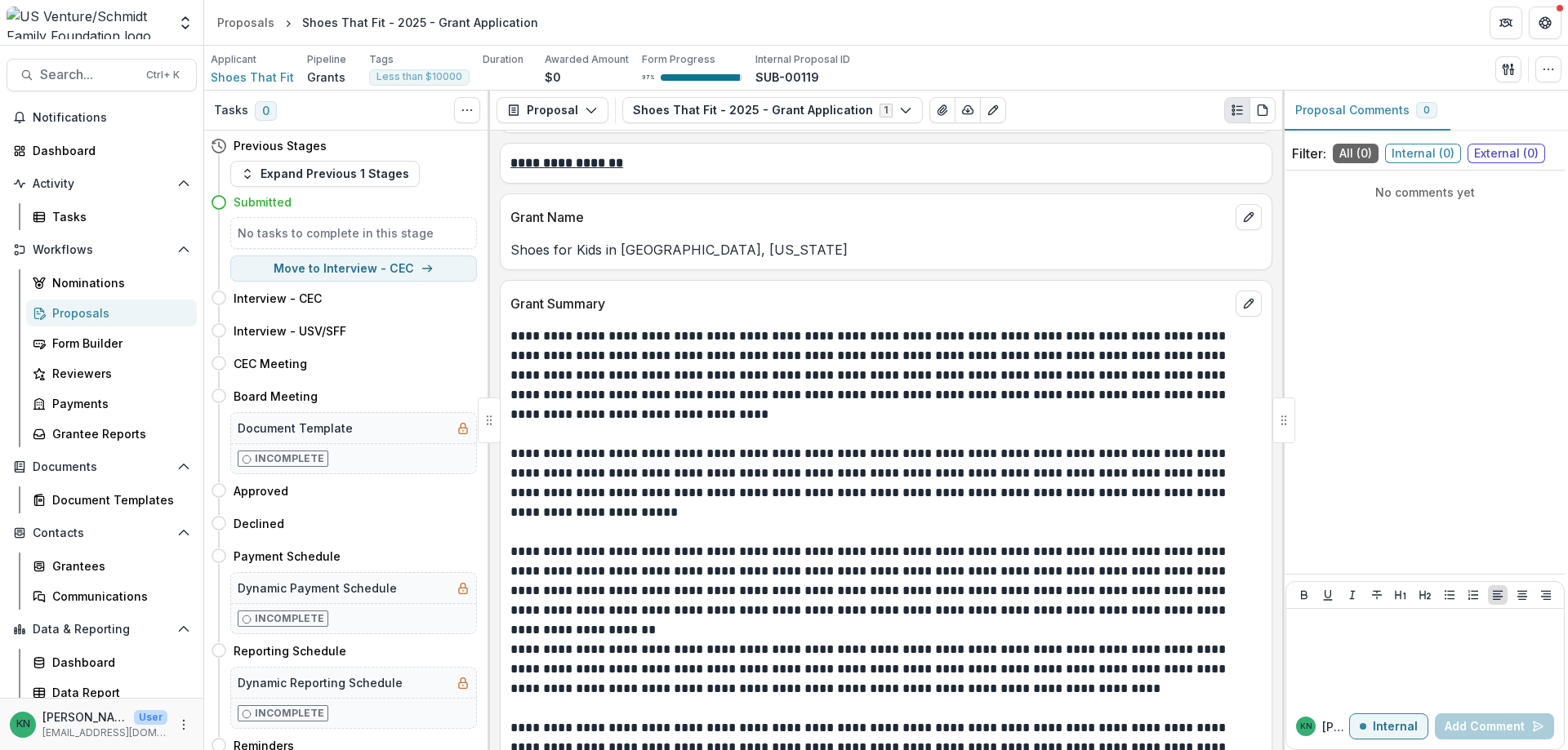
scroll to position [1878, 0]
